Goal: Information Seeking & Learning: Learn about a topic

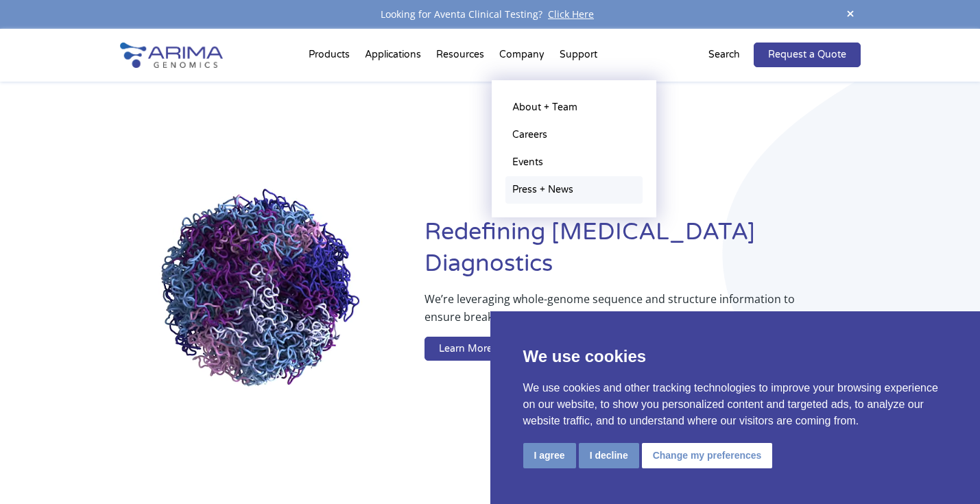
click at [522, 194] on link "Press + News" at bounding box center [574, 189] width 137 height 27
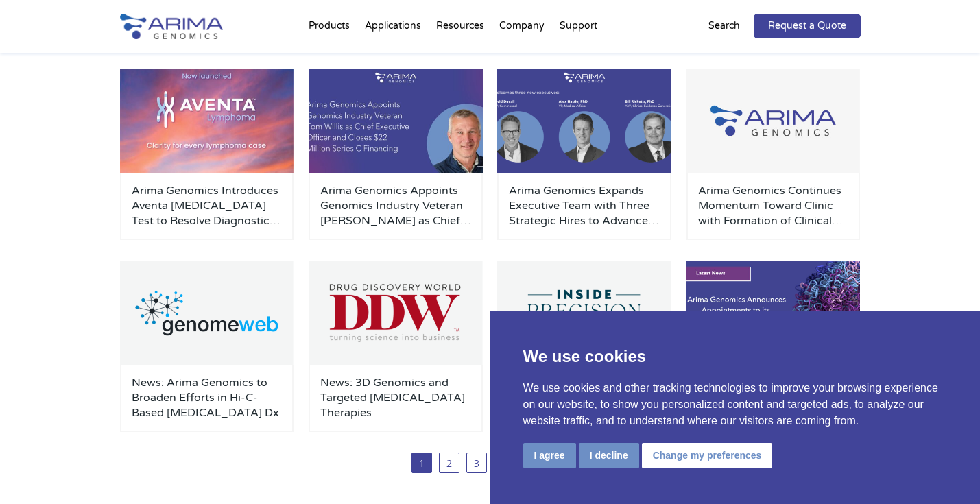
scroll to position [239, 0]
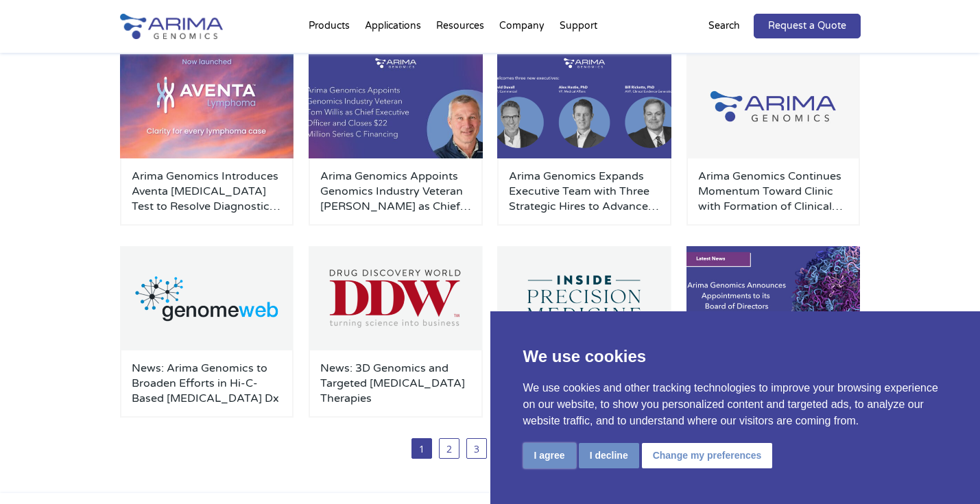
click at [557, 462] on button "I agree" at bounding box center [550, 455] width 53 height 25
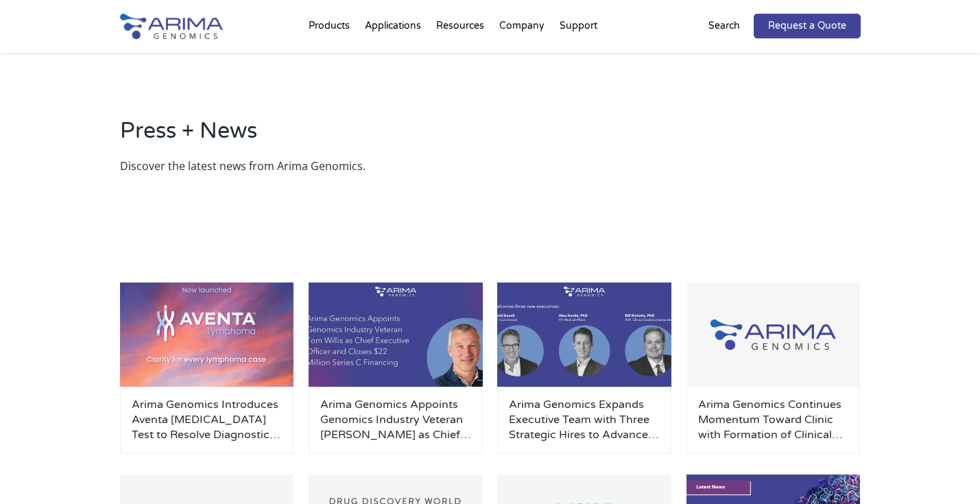
scroll to position [0, 0]
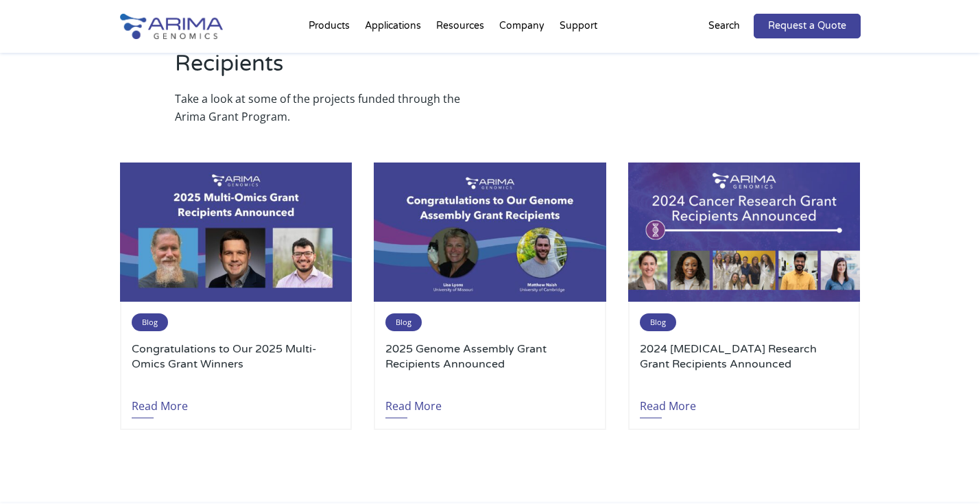
scroll to position [1600, 0]
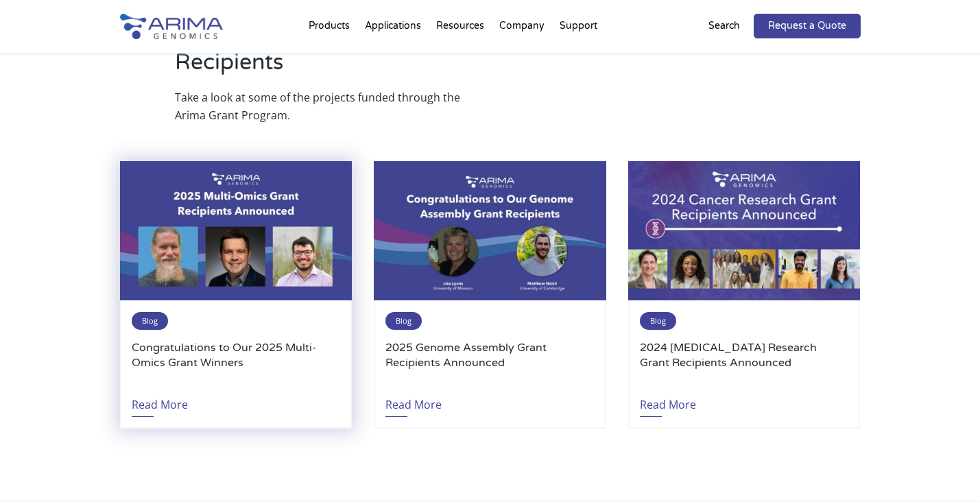
click at [266, 340] on h3 "Congratulations to Our 2025 Multi-Omics Grant Winners" at bounding box center [236, 362] width 209 height 45
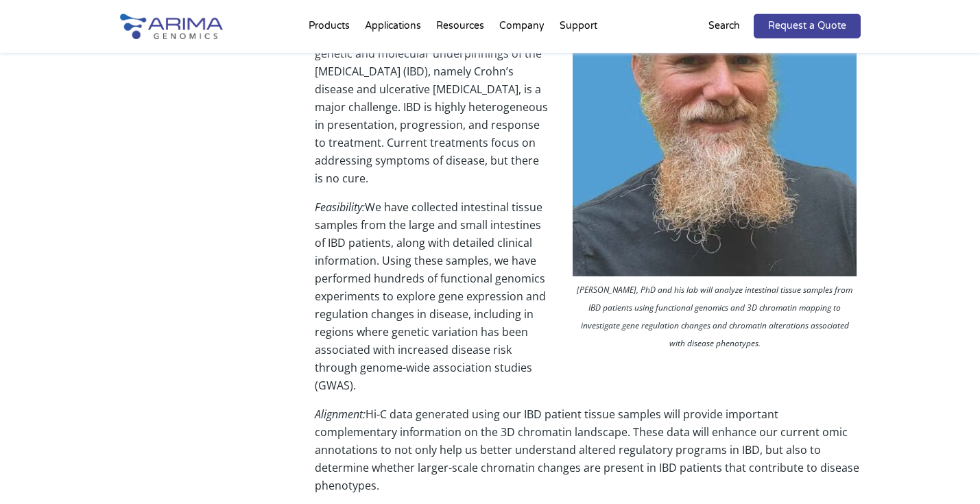
scroll to position [556, 0]
